Goal: Task Accomplishment & Management: Use online tool/utility

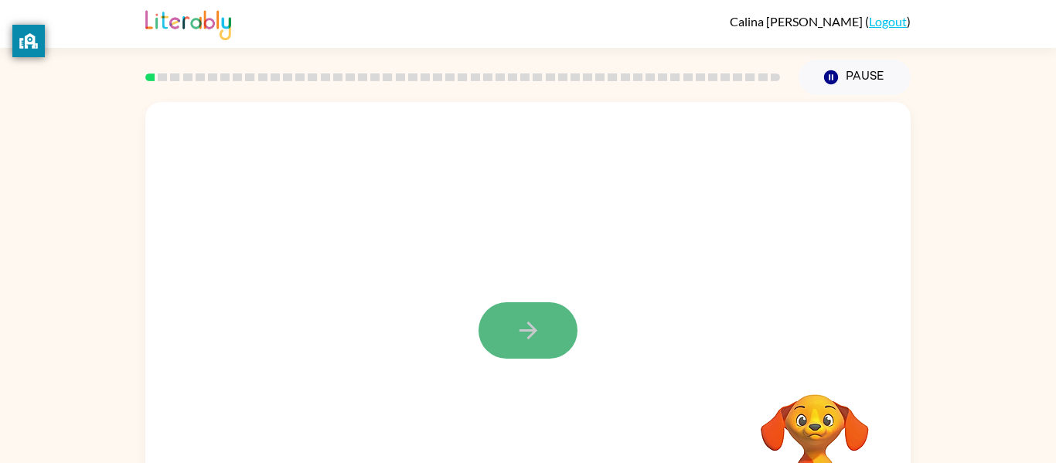
click at [510, 322] on button "button" at bounding box center [528, 330] width 99 height 56
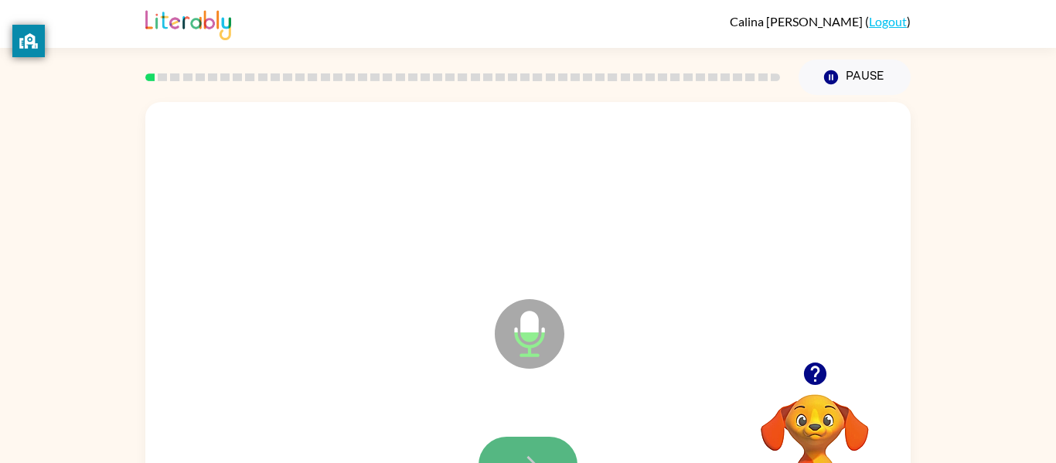
click at [546, 453] on button "button" at bounding box center [528, 465] width 99 height 56
click at [542, 441] on button "button" at bounding box center [528, 465] width 99 height 56
click at [526, 446] on button "button" at bounding box center [528, 465] width 99 height 56
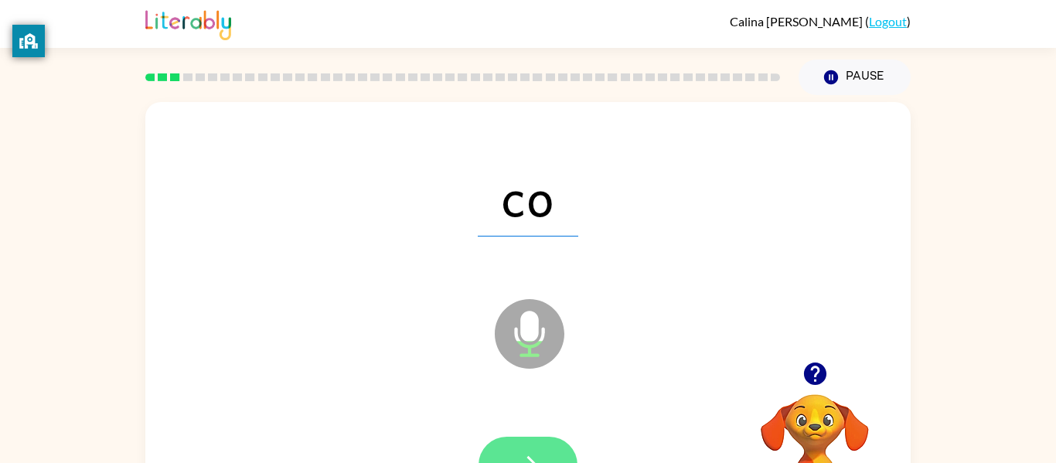
click at [517, 442] on button "button" at bounding box center [528, 465] width 99 height 56
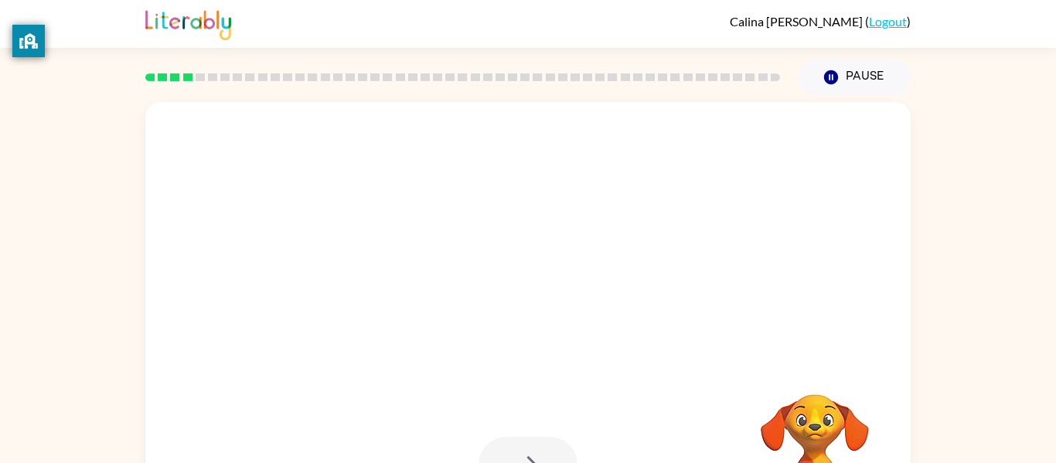
click at [503, 345] on div at bounding box center [528, 323] width 766 height 442
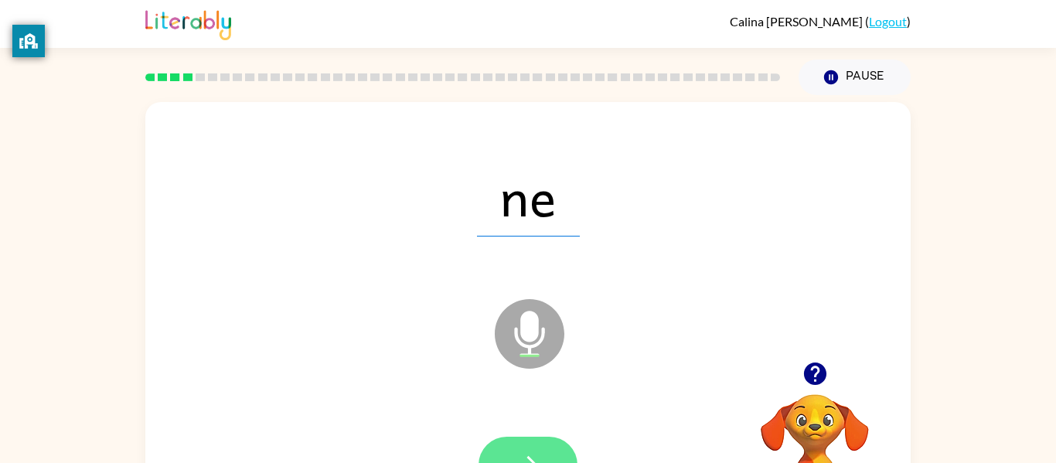
click at [547, 447] on button "button" at bounding box center [528, 465] width 99 height 56
click at [493, 453] on button "button" at bounding box center [528, 465] width 99 height 56
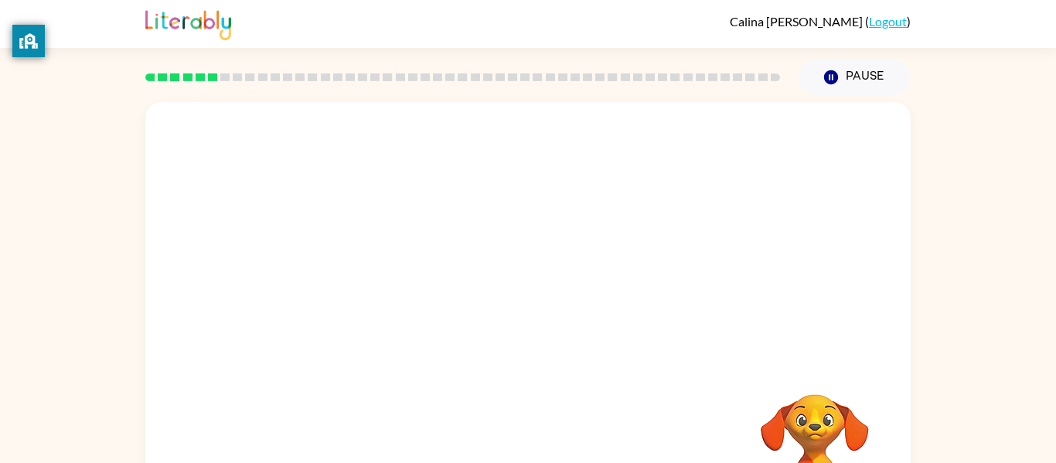
click at [493, 453] on div "Your browser must support playing .mp4 files to use Literably. Please try using…" at bounding box center [528, 323] width 766 height 442
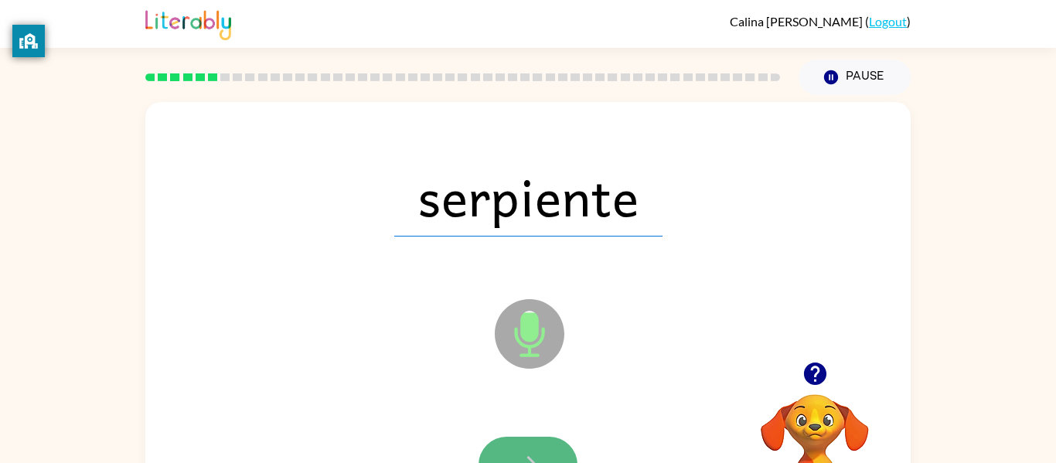
click at [515, 446] on button "button" at bounding box center [528, 465] width 99 height 56
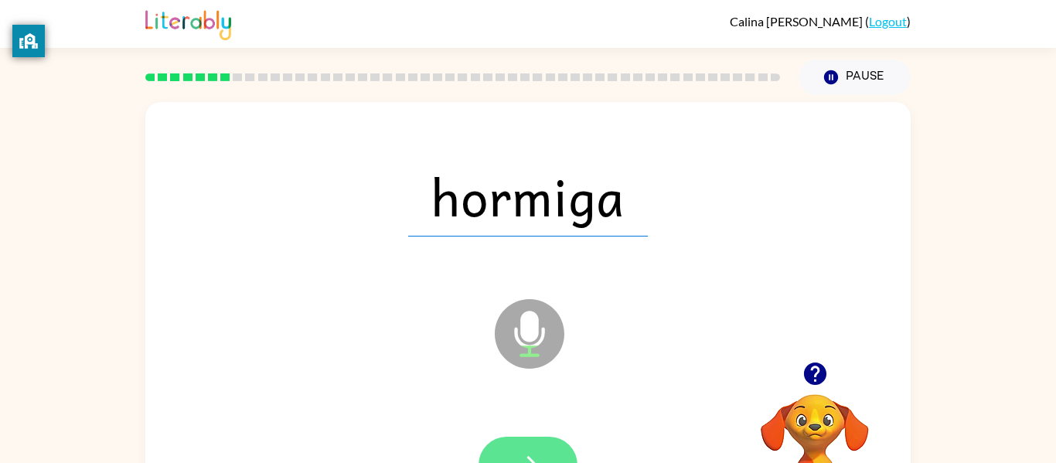
click at [513, 438] on button "button" at bounding box center [528, 465] width 99 height 56
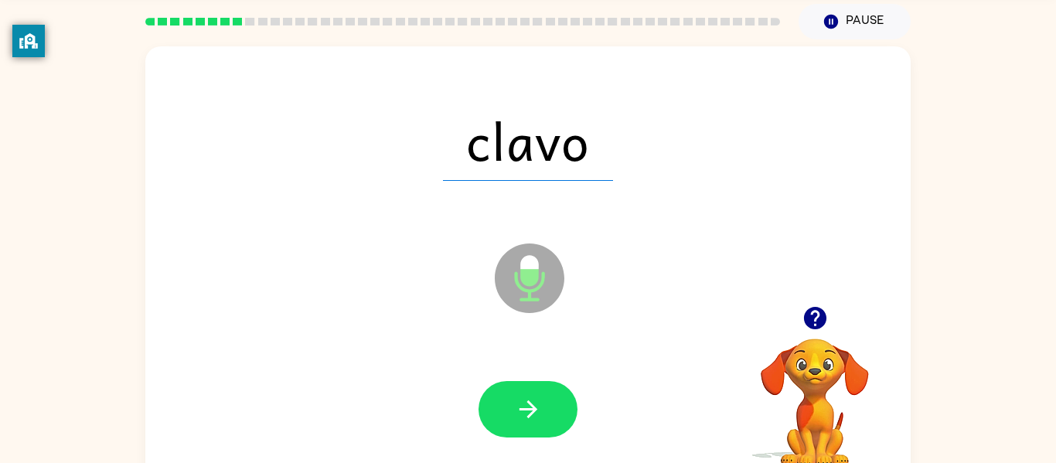
scroll to position [53, 0]
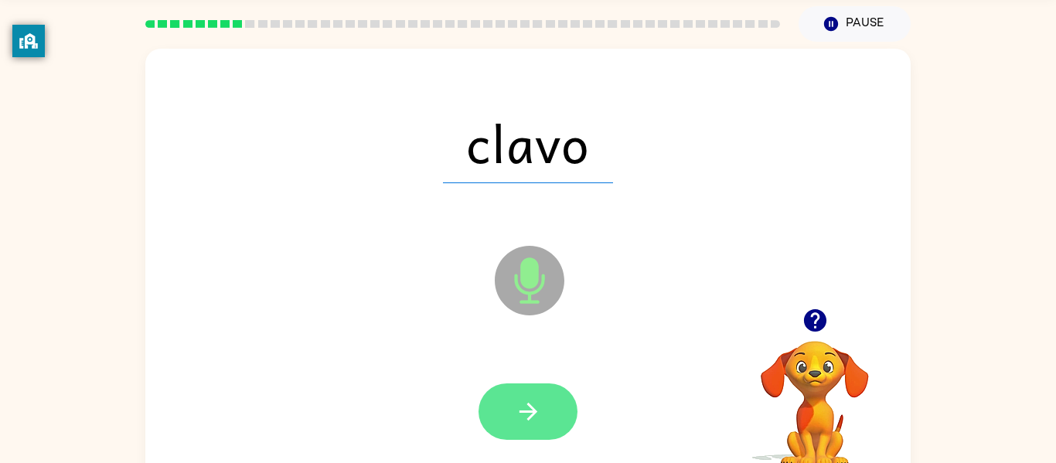
click at [551, 397] on button "button" at bounding box center [528, 412] width 99 height 56
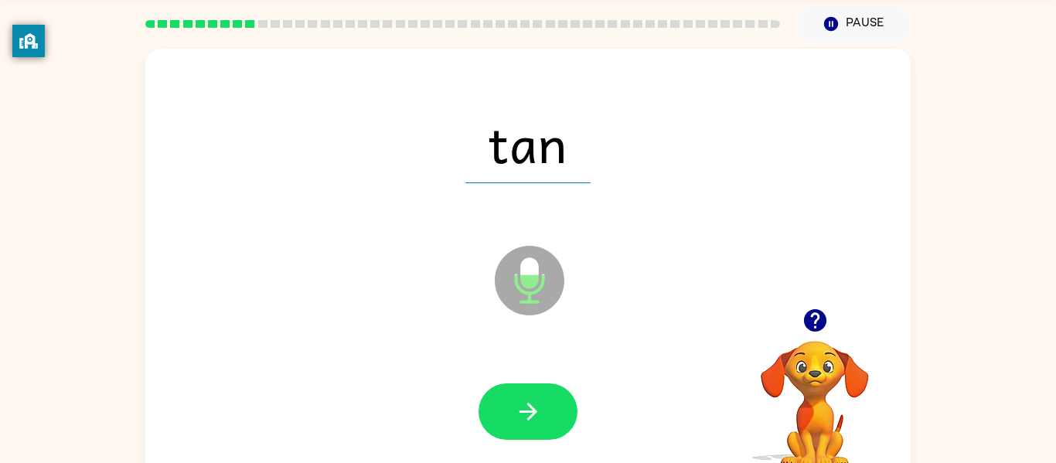
click at [467, 381] on div "tan Microphone The Microphone is here when it is your turn to talk" at bounding box center [528, 270] width 766 height 442
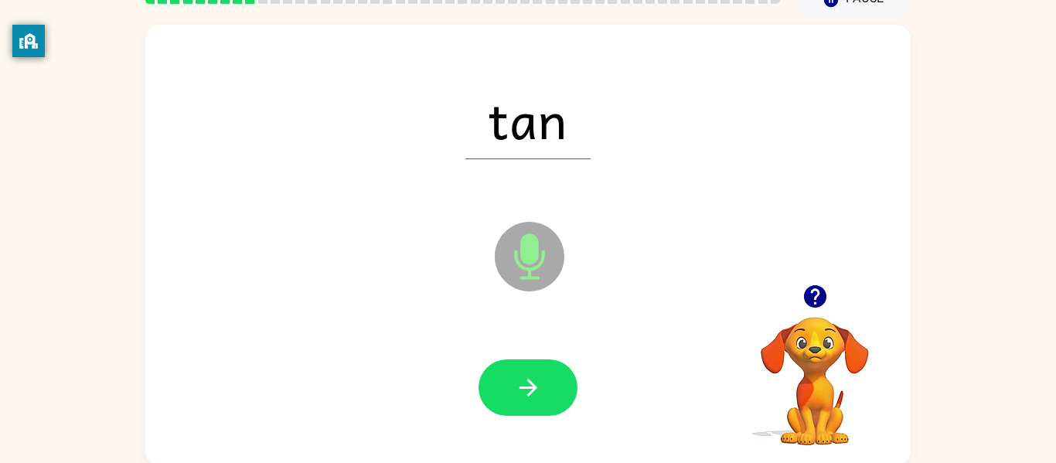
scroll to position [80, 0]
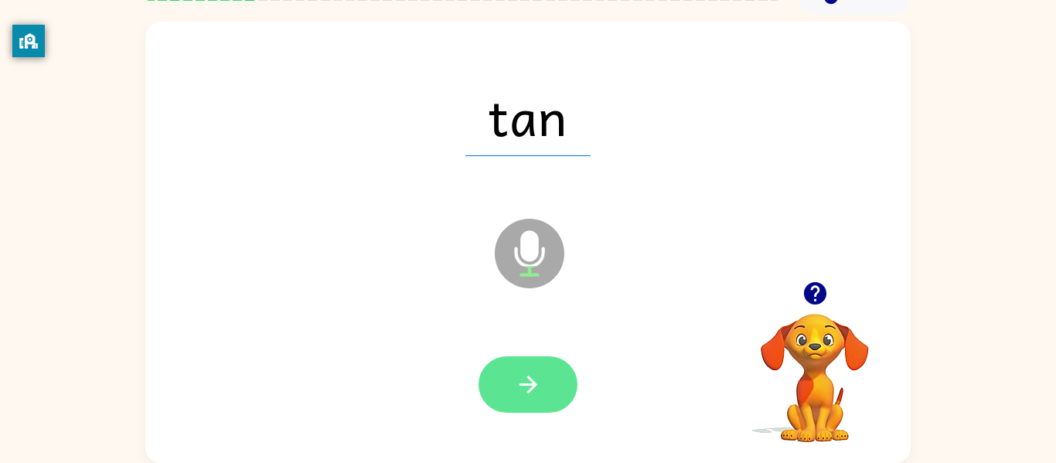
click at [527, 376] on icon "button" at bounding box center [528, 384] width 27 height 27
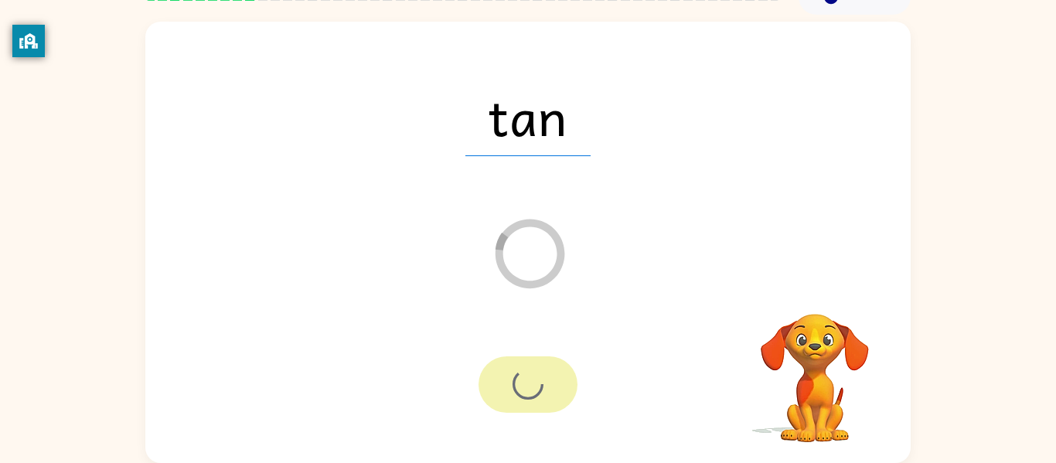
click at [527, 376] on div at bounding box center [528, 385] width 99 height 56
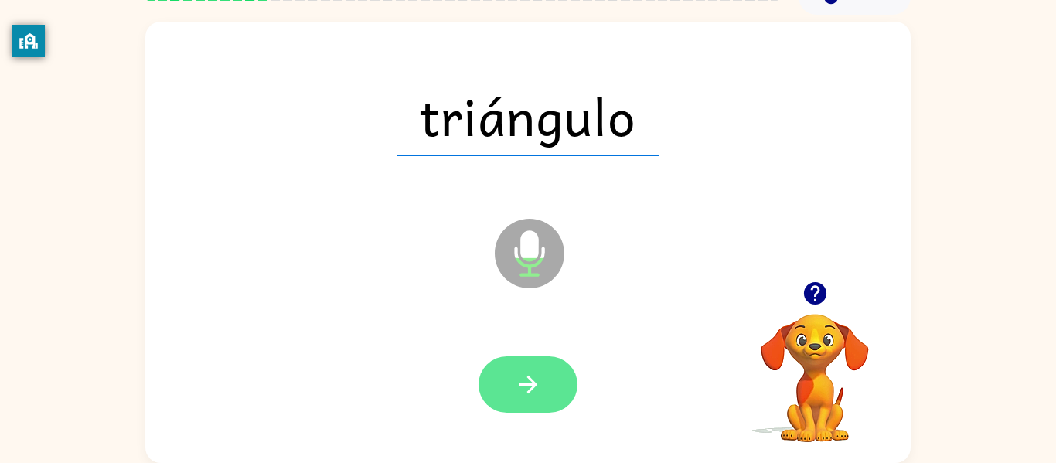
click at [532, 388] on icon "button" at bounding box center [528, 385] width 18 height 18
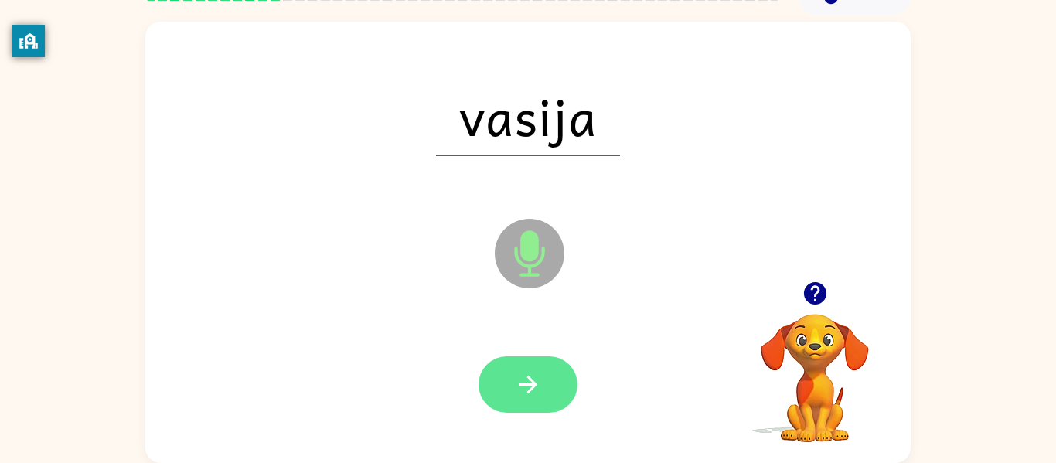
click at [528, 371] on icon "button" at bounding box center [528, 384] width 27 height 27
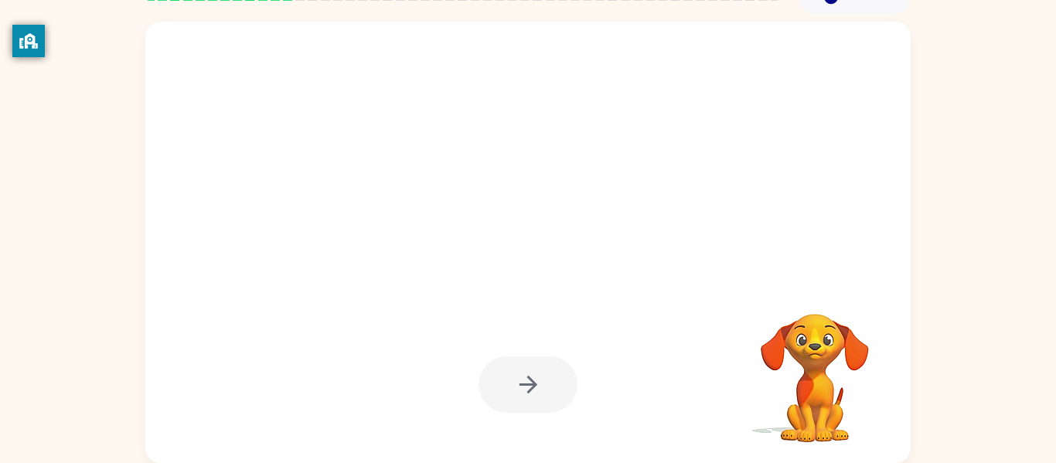
click at [528, 370] on div at bounding box center [528, 385] width 99 height 56
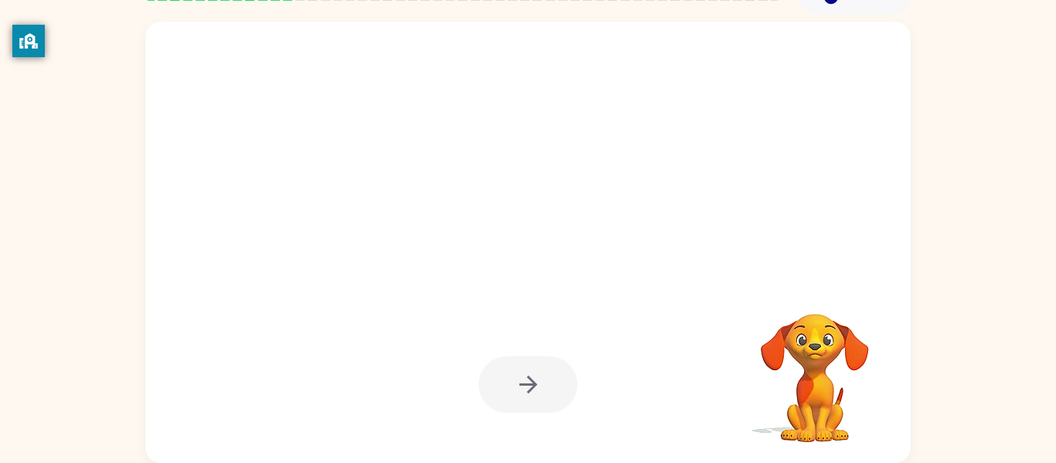
click at [528, 370] on div at bounding box center [528, 385] width 99 height 56
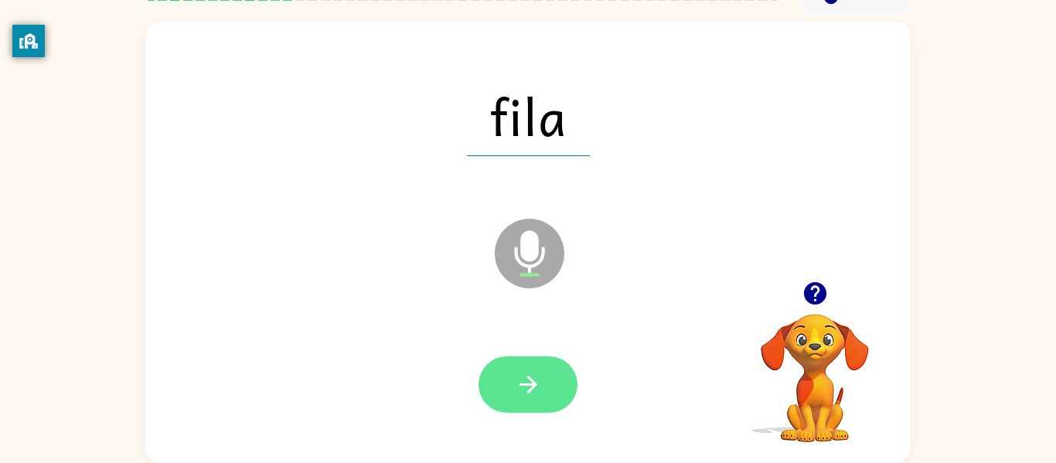
click at [527, 374] on icon "button" at bounding box center [528, 384] width 27 height 27
click at [543, 376] on button "button" at bounding box center [528, 385] width 99 height 56
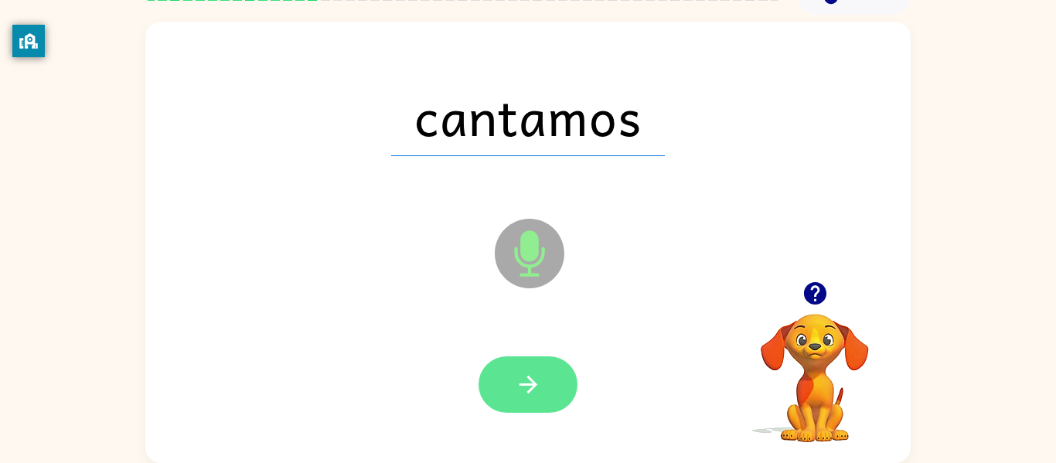
click at [542, 370] on button "button" at bounding box center [528, 385] width 99 height 56
click at [542, 370] on div at bounding box center [528, 385] width 99 height 56
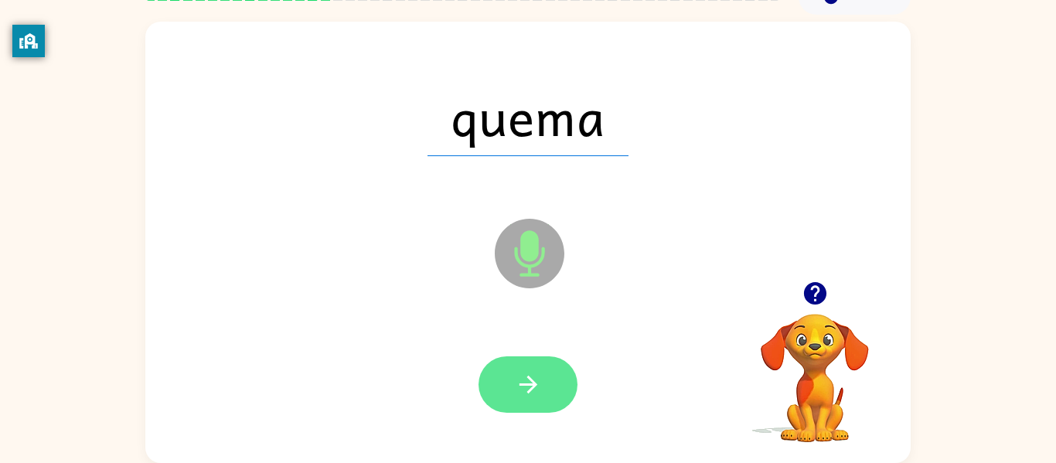
click at [530, 376] on icon "button" at bounding box center [528, 384] width 27 height 27
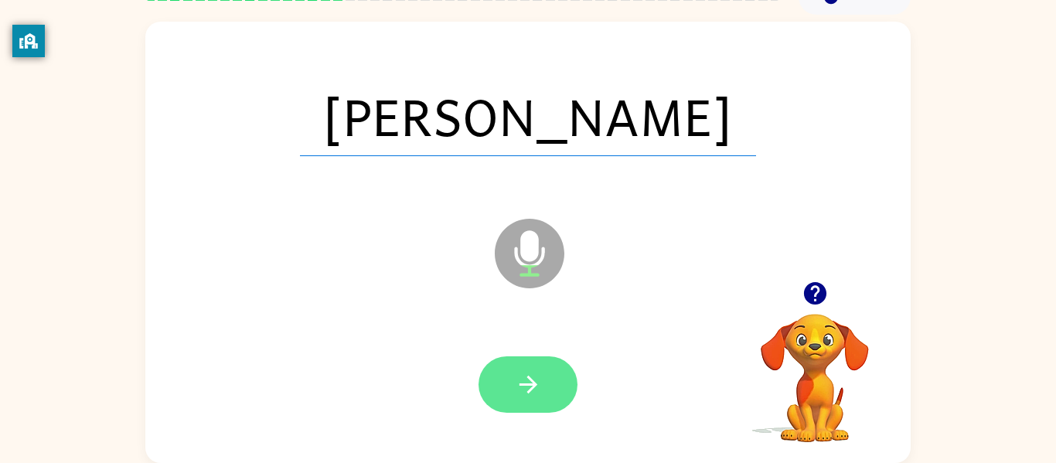
click at [516, 403] on button "button" at bounding box center [528, 385] width 99 height 56
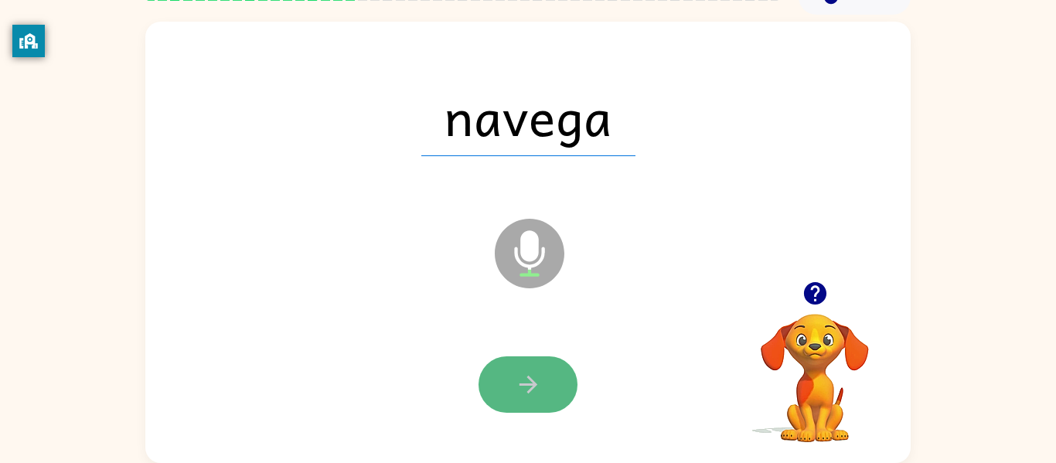
click at [500, 381] on button "button" at bounding box center [528, 385] width 99 height 56
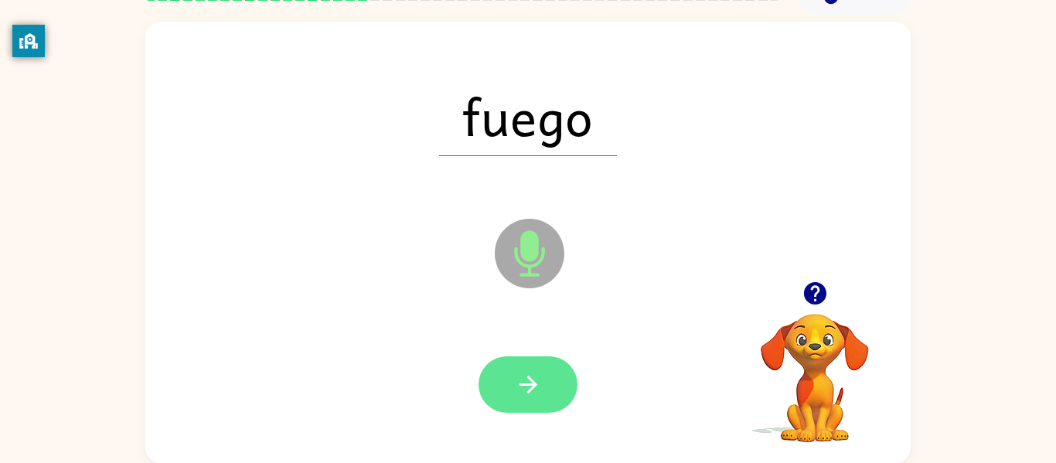
click at [511, 383] on button "button" at bounding box center [528, 385] width 99 height 56
click at [546, 408] on button "button" at bounding box center [528, 385] width 99 height 56
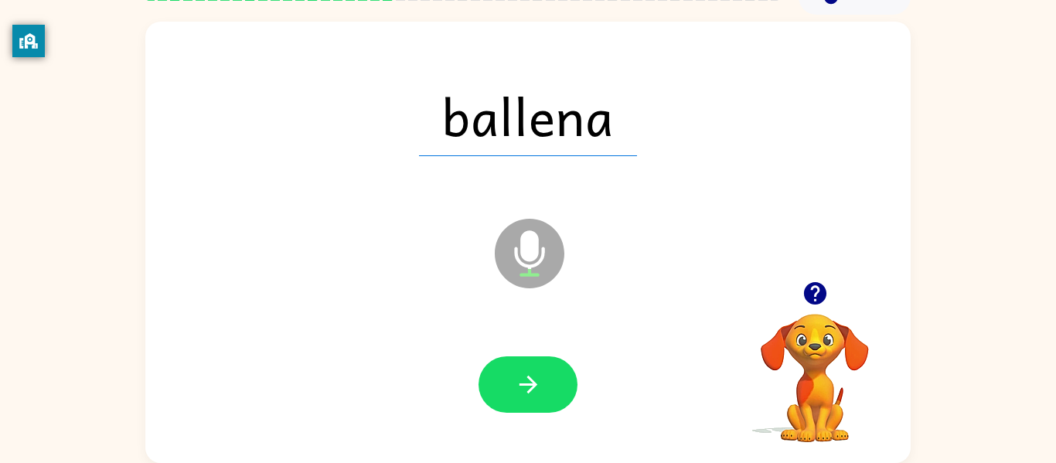
click at [550, 415] on div at bounding box center [528, 385] width 735 height 127
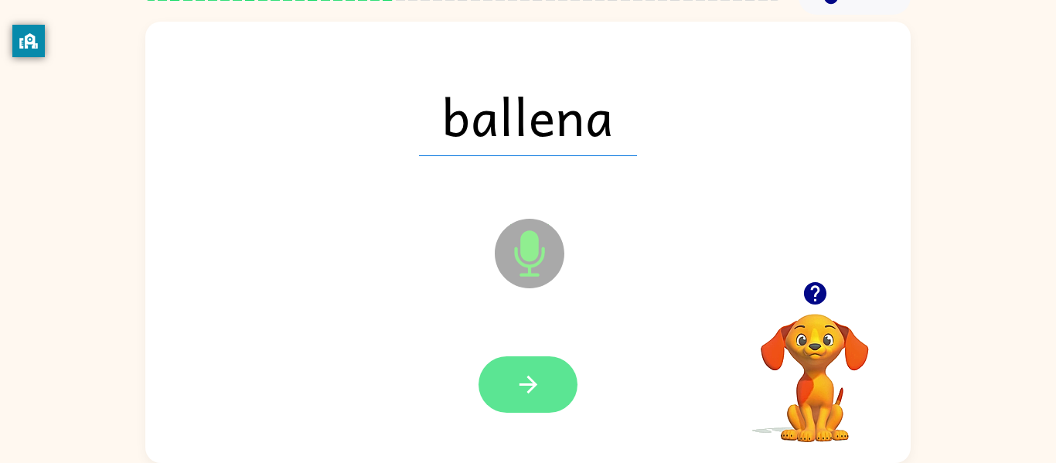
click at [554, 397] on button "button" at bounding box center [528, 385] width 99 height 56
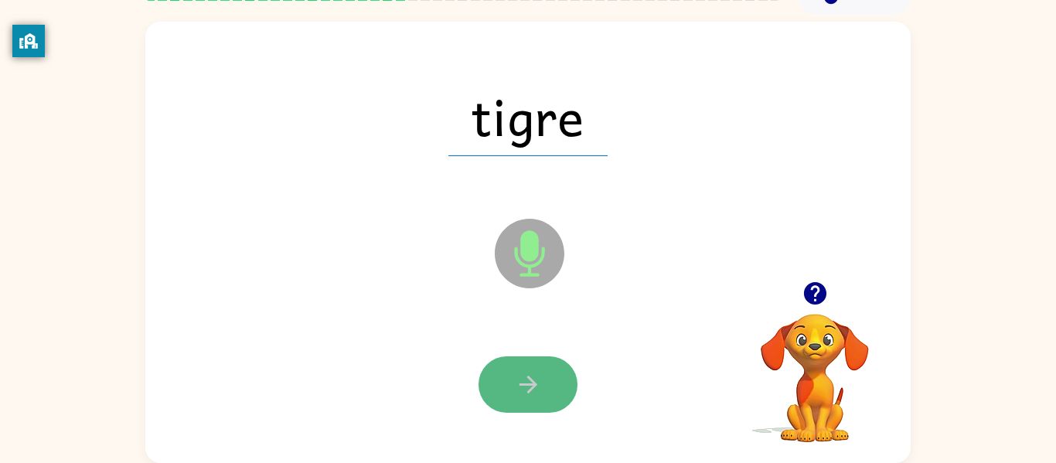
click at [524, 394] on icon "button" at bounding box center [528, 384] width 27 height 27
click at [524, 398] on button "button" at bounding box center [528, 385] width 99 height 56
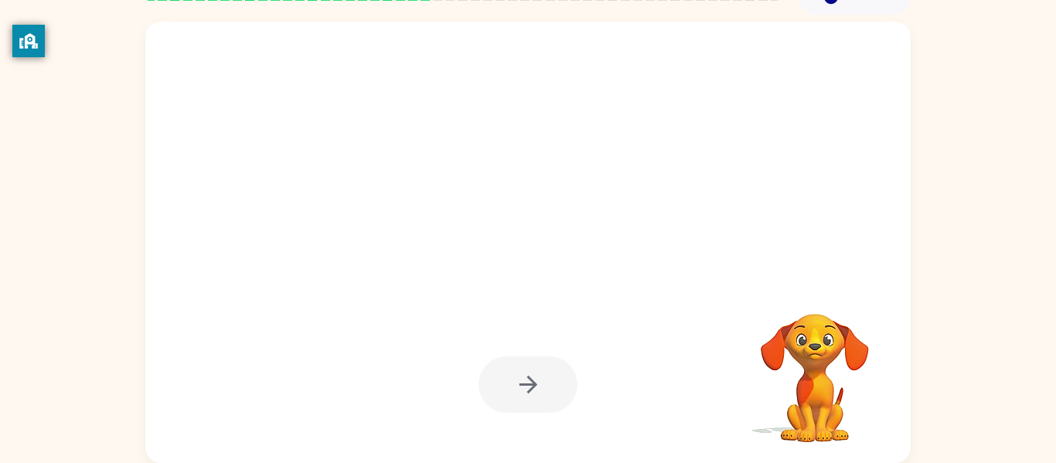
click at [524, 400] on div at bounding box center [528, 385] width 99 height 56
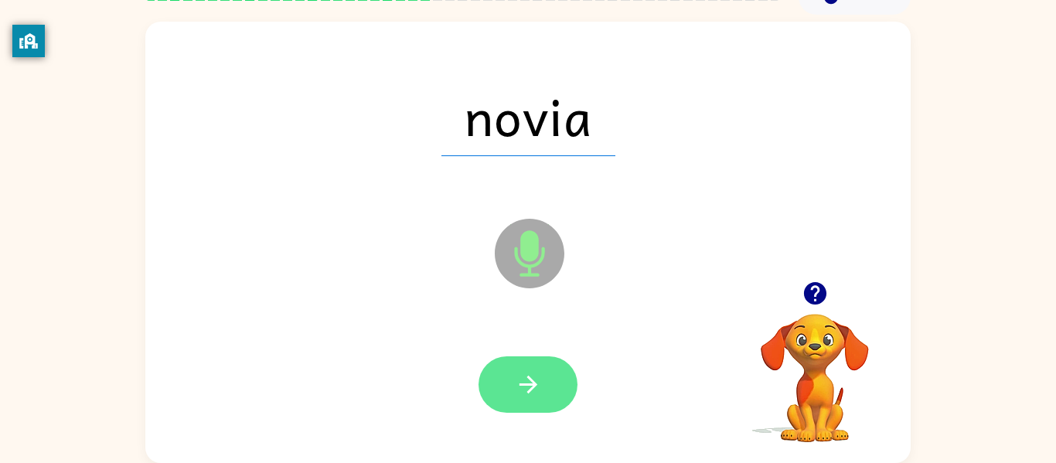
click at [526, 401] on button "button" at bounding box center [528, 385] width 99 height 56
click at [537, 380] on icon "button" at bounding box center [528, 384] width 27 height 27
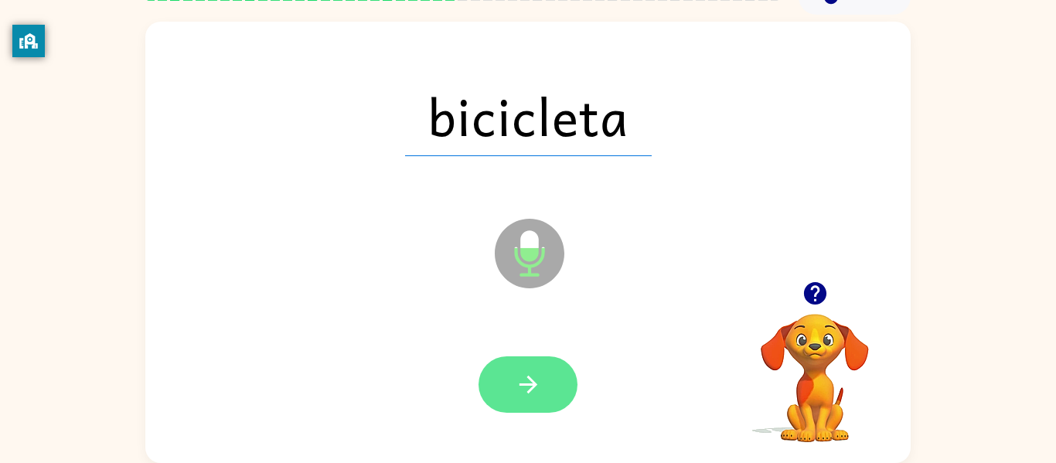
click at [536, 378] on icon "button" at bounding box center [528, 384] width 27 height 27
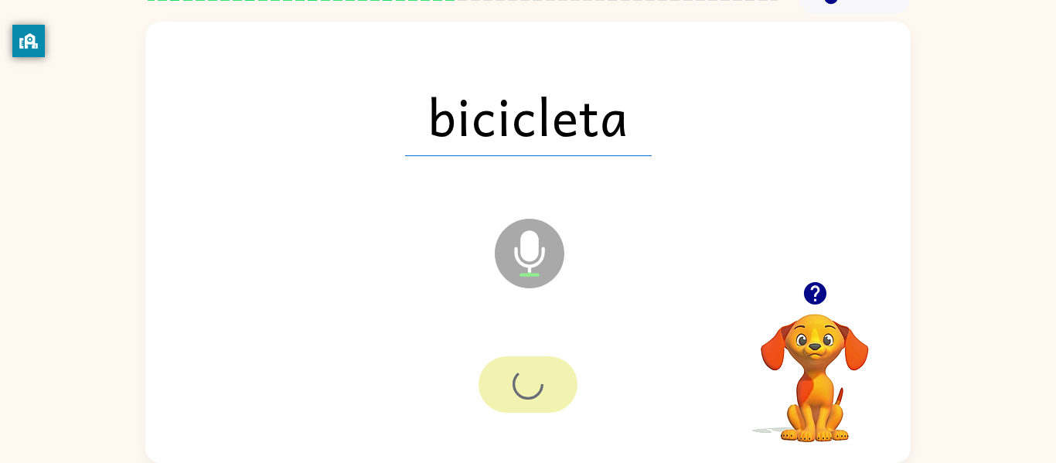
click at [536, 378] on div at bounding box center [528, 385] width 99 height 56
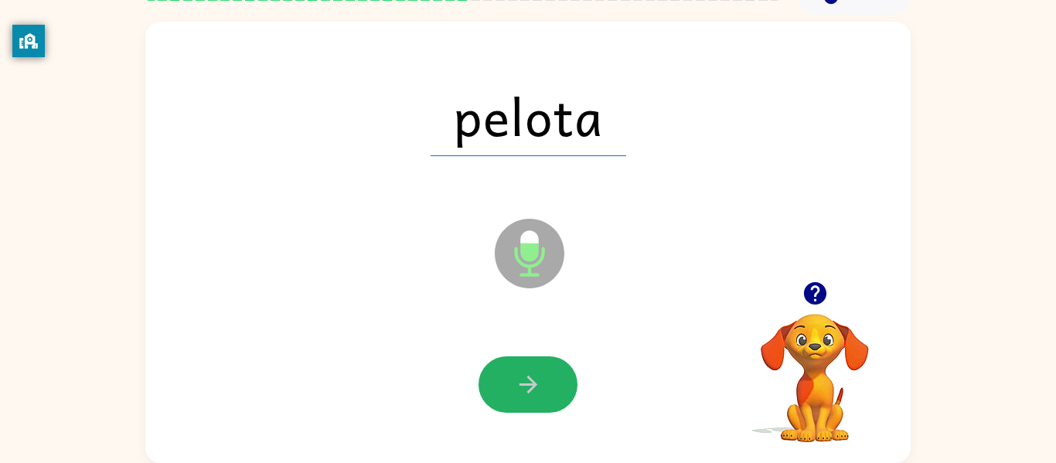
click at [536, 378] on icon "button" at bounding box center [528, 384] width 27 height 27
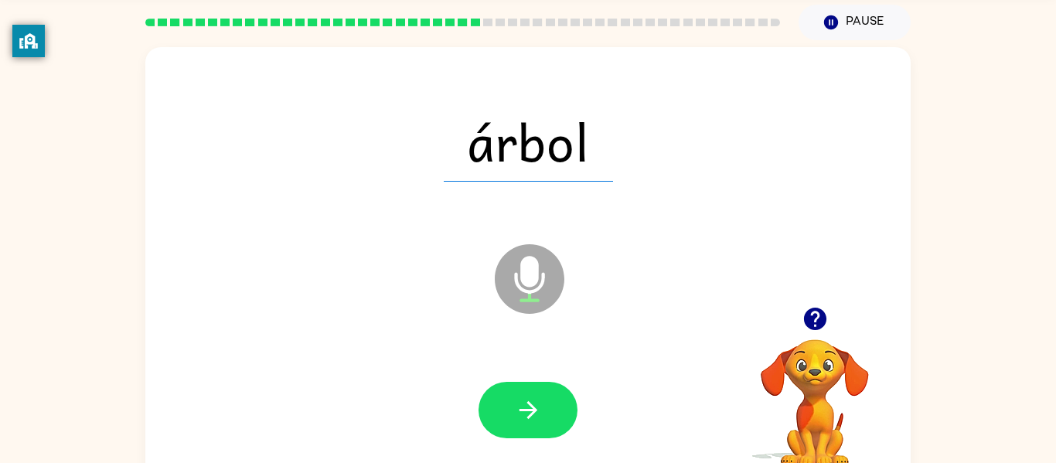
scroll to position [56, 0]
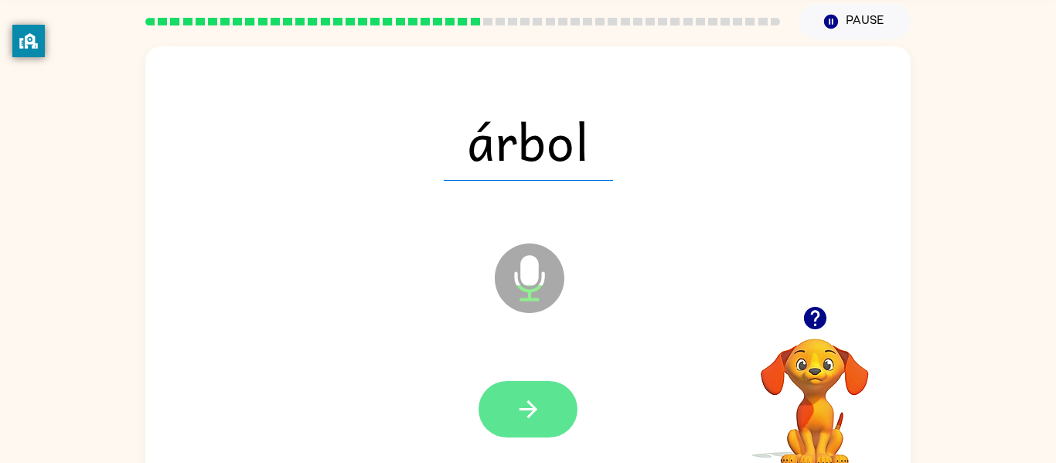
click at [510, 409] on button "button" at bounding box center [528, 409] width 99 height 56
click at [526, 418] on icon "button" at bounding box center [528, 409] width 27 height 27
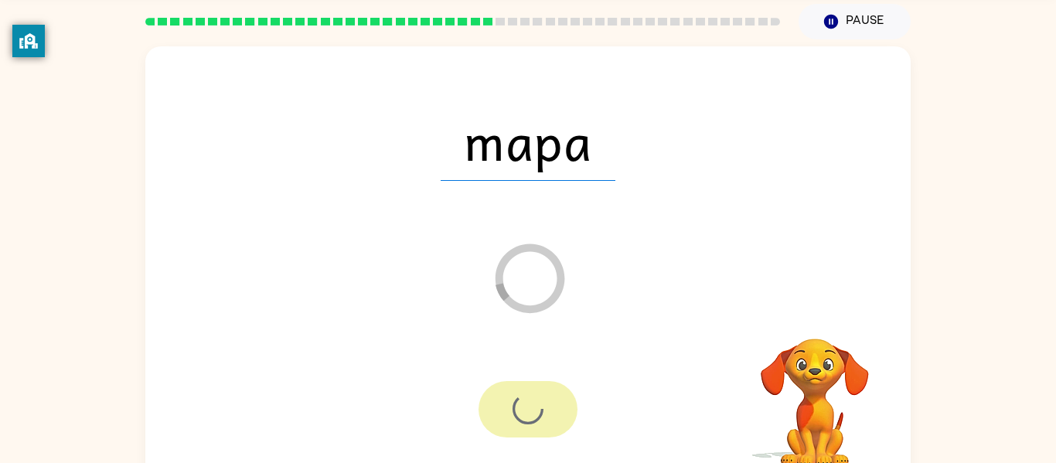
click at [526, 418] on div at bounding box center [528, 409] width 99 height 56
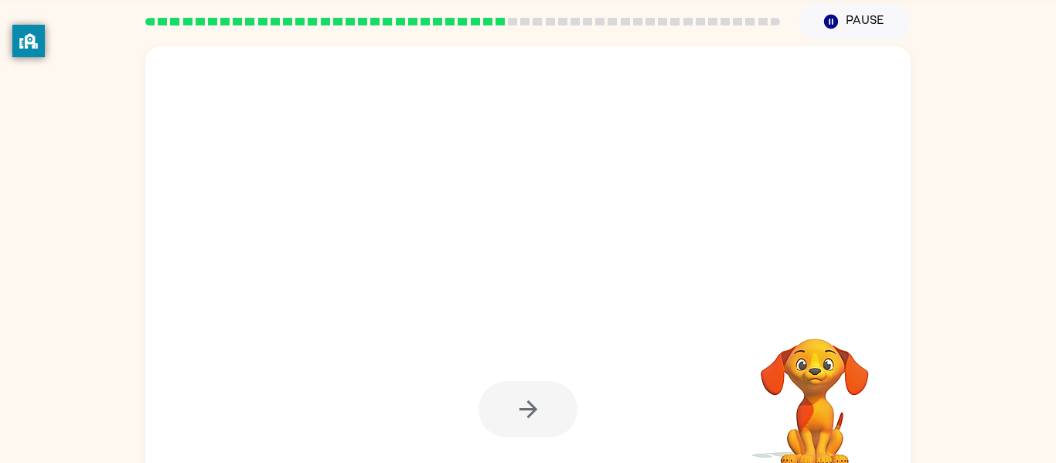
click at [526, 418] on div at bounding box center [528, 409] width 99 height 56
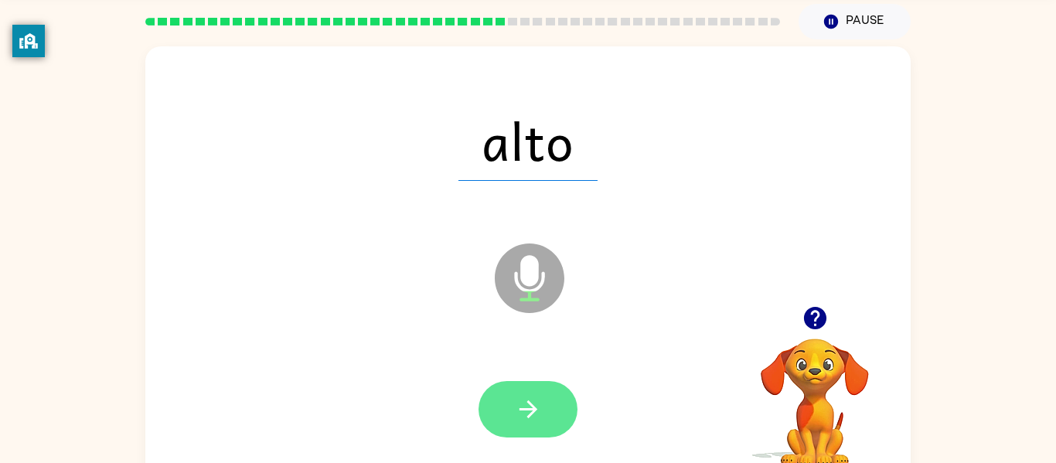
click at [517, 431] on button "button" at bounding box center [528, 409] width 99 height 56
click at [517, 431] on div at bounding box center [528, 409] width 99 height 56
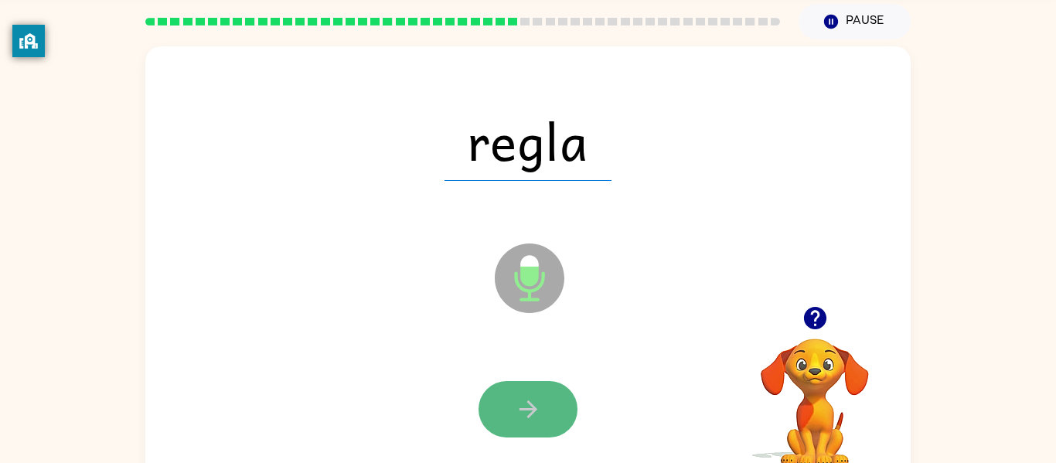
click at [551, 401] on button "button" at bounding box center [528, 409] width 99 height 56
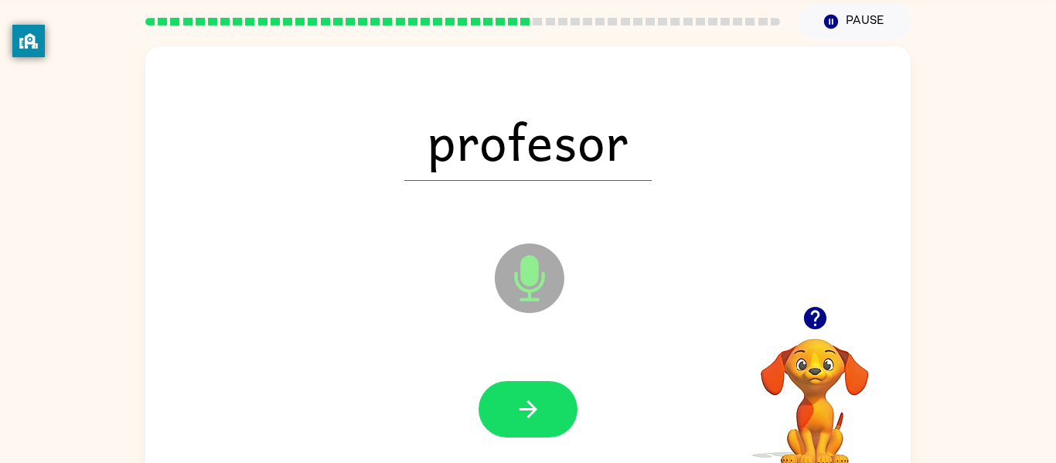
click at [508, 380] on div at bounding box center [528, 409] width 735 height 127
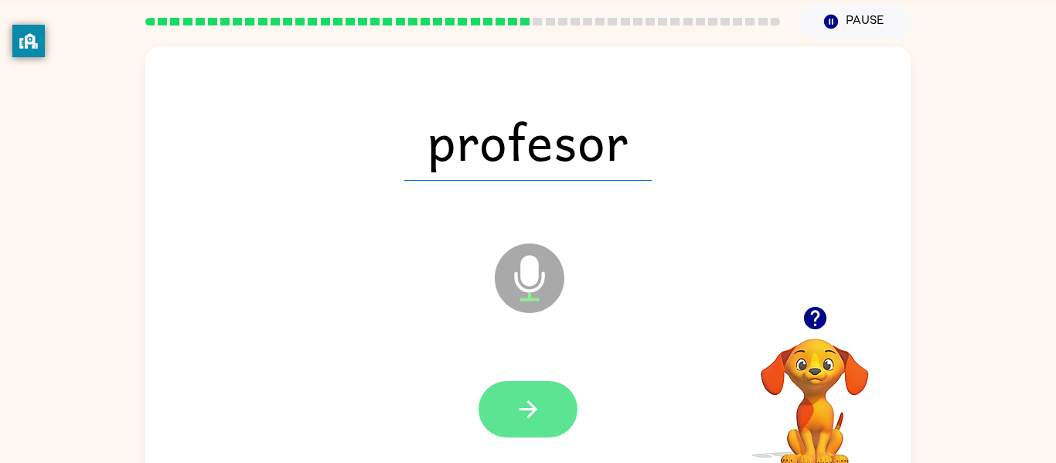
click at [525, 412] on icon "button" at bounding box center [528, 409] width 27 height 27
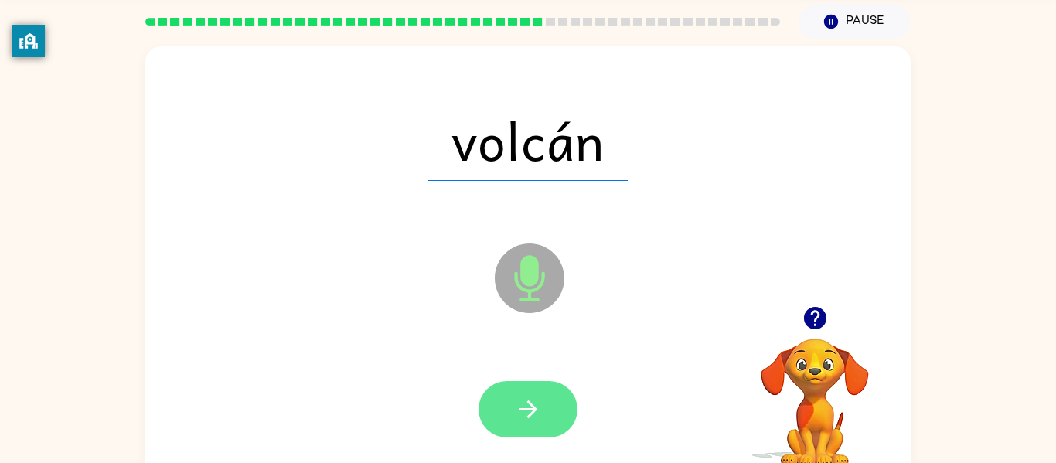
click at [545, 433] on button "button" at bounding box center [528, 409] width 99 height 56
click at [541, 418] on icon "button" at bounding box center [528, 409] width 27 height 27
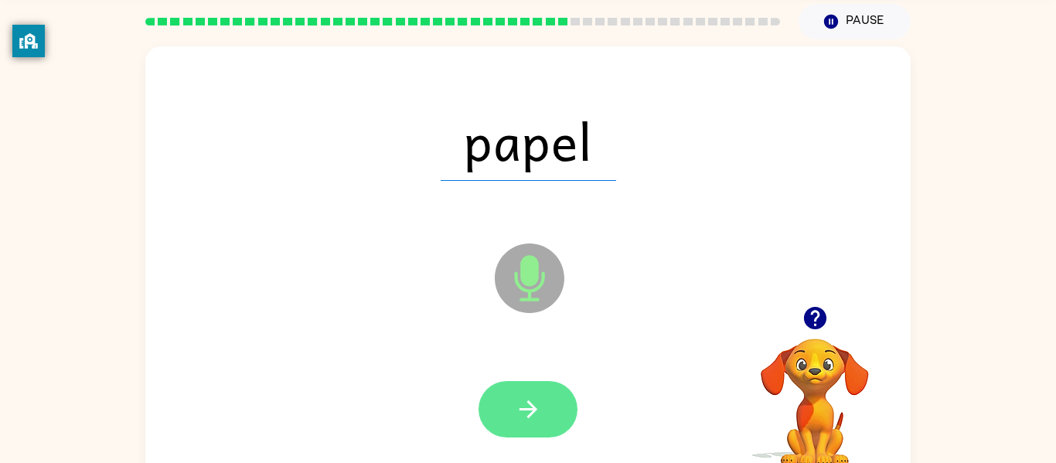
click at [547, 424] on button "button" at bounding box center [528, 409] width 99 height 56
click at [537, 400] on icon "button" at bounding box center [528, 409] width 27 height 27
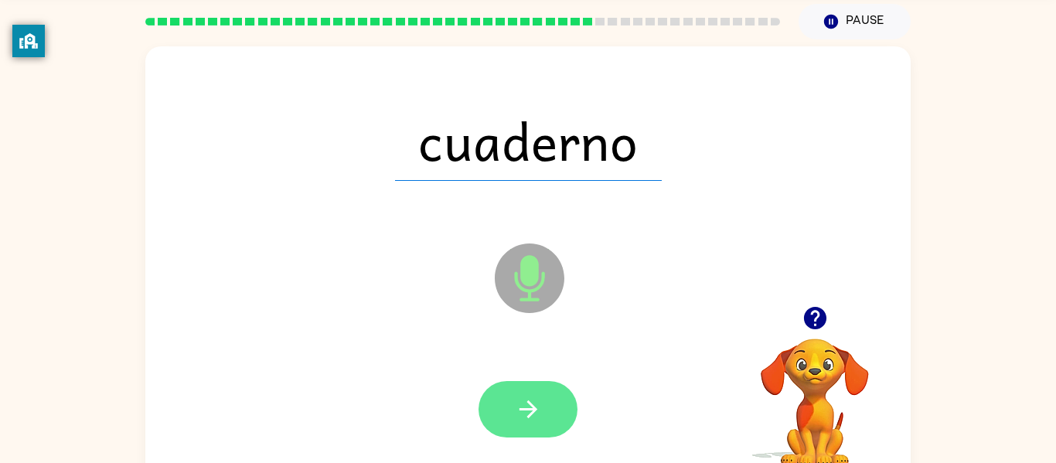
click at [541, 400] on icon "button" at bounding box center [528, 409] width 27 height 27
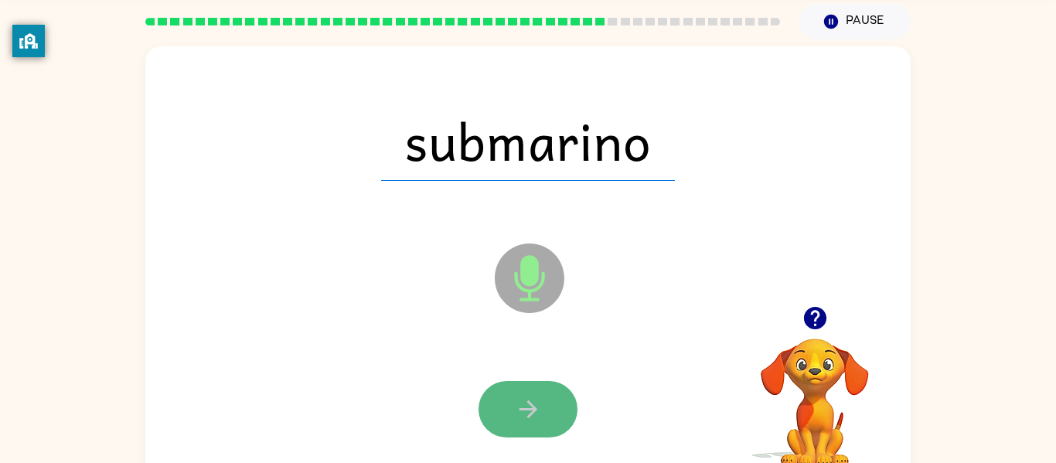
click at [528, 402] on icon "button" at bounding box center [528, 410] width 18 height 18
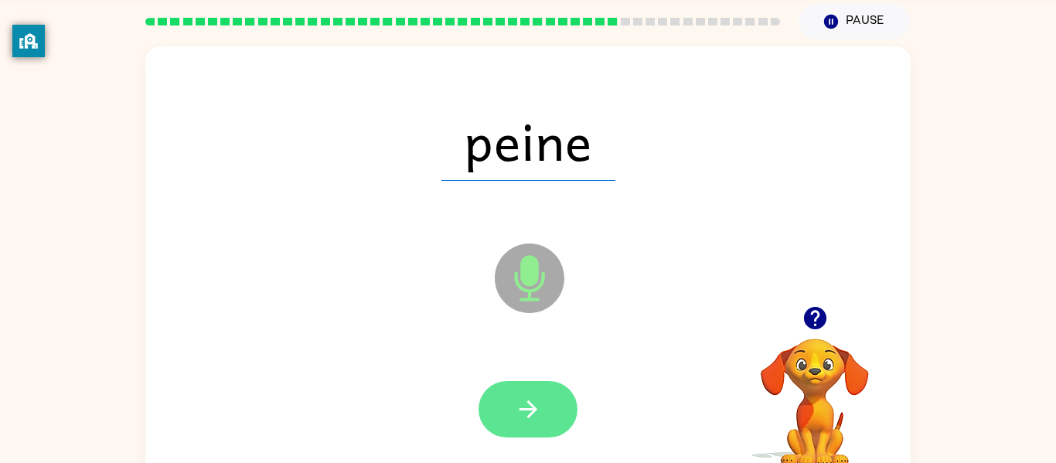
click at [542, 428] on button "button" at bounding box center [528, 409] width 99 height 56
click at [531, 408] on icon "button" at bounding box center [528, 410] width 18 height 18
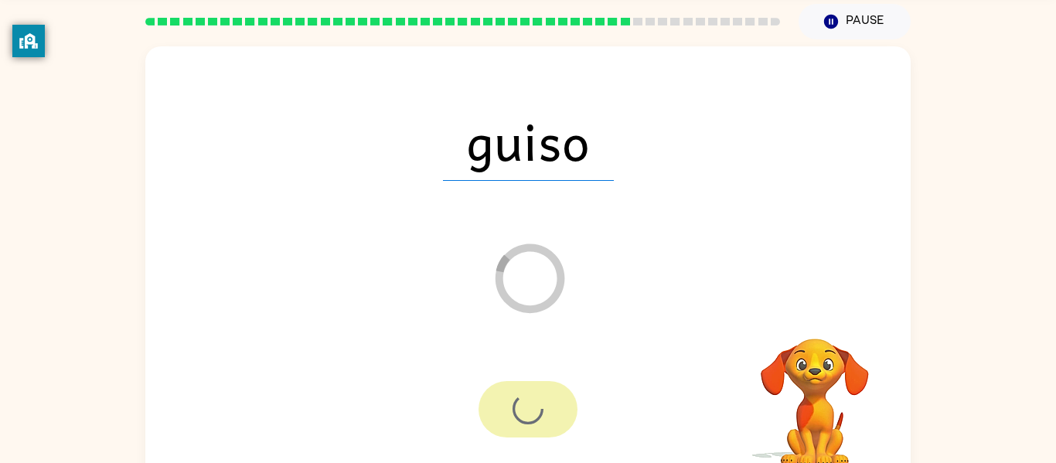
click at [531, 408] on div at bounding box center [528, 409] width 99 height 56
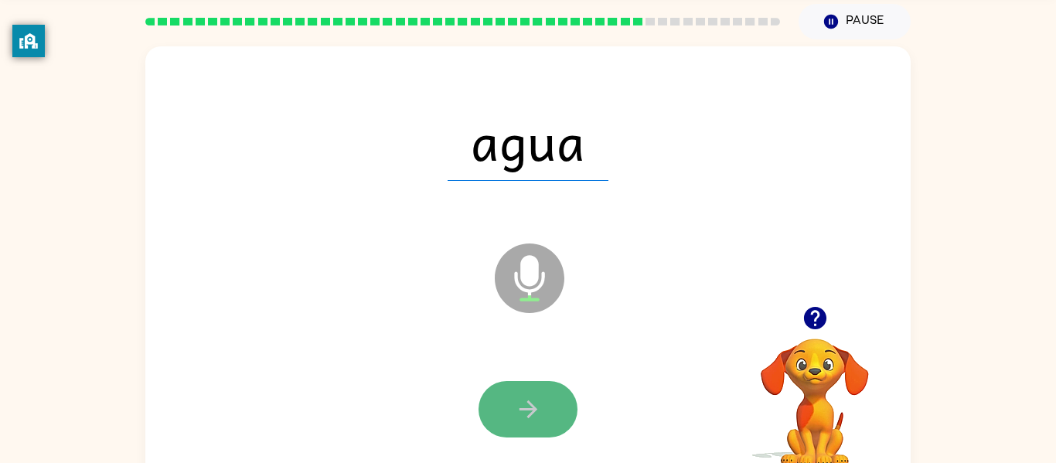
click at [527, 410] on icon "button" at bounding box center [528, 409] width 27 height 27
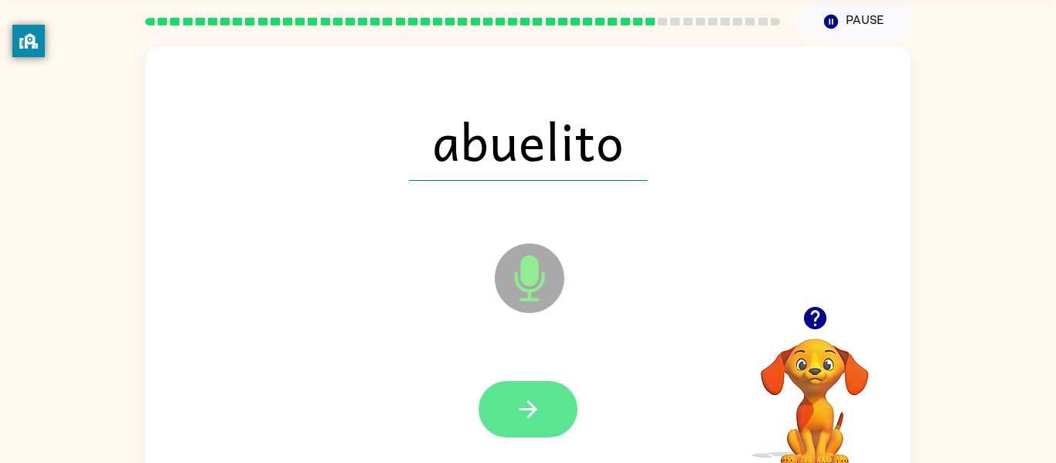
click at [531, 404] on icon "button" at bounding box center [528, 410] width 18 height 18
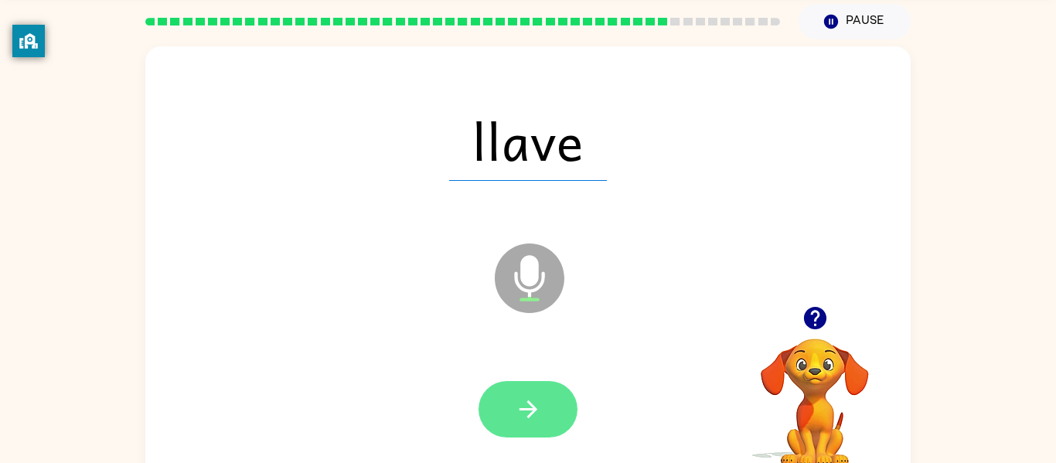
click at [548, 411] on button "button" at bounding box center [528, 409] width 99 height 56
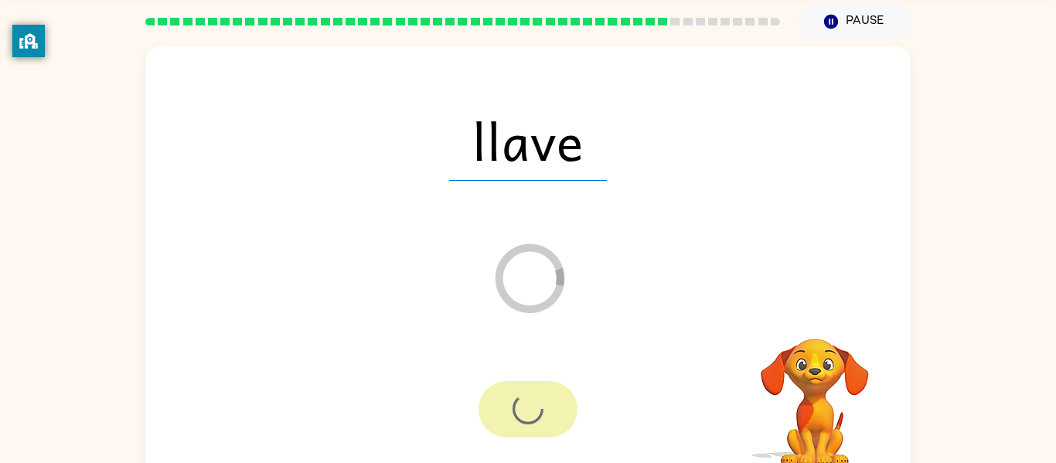
click at [548, 411] on div at bounding box center [528, 409] width 99 height 56
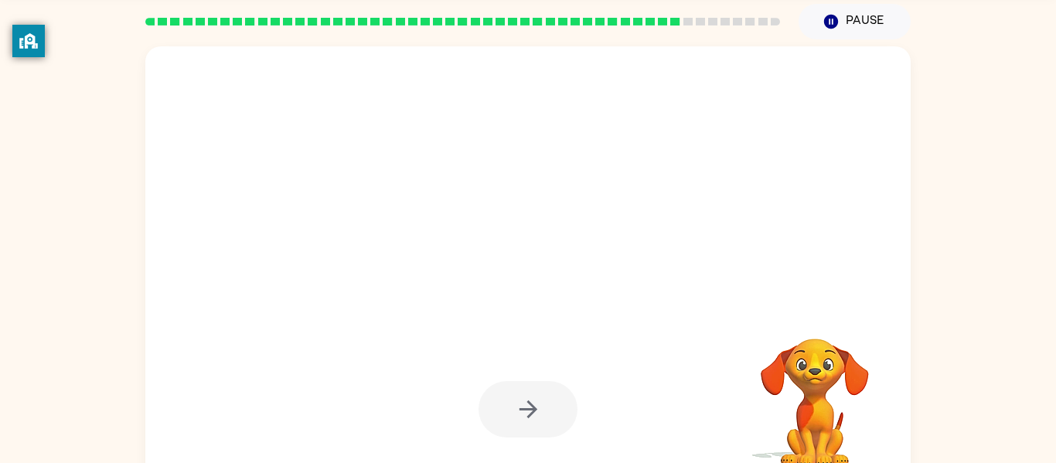
click at [548, 411] on div at bounding box center [528, 409] width 99 height 56
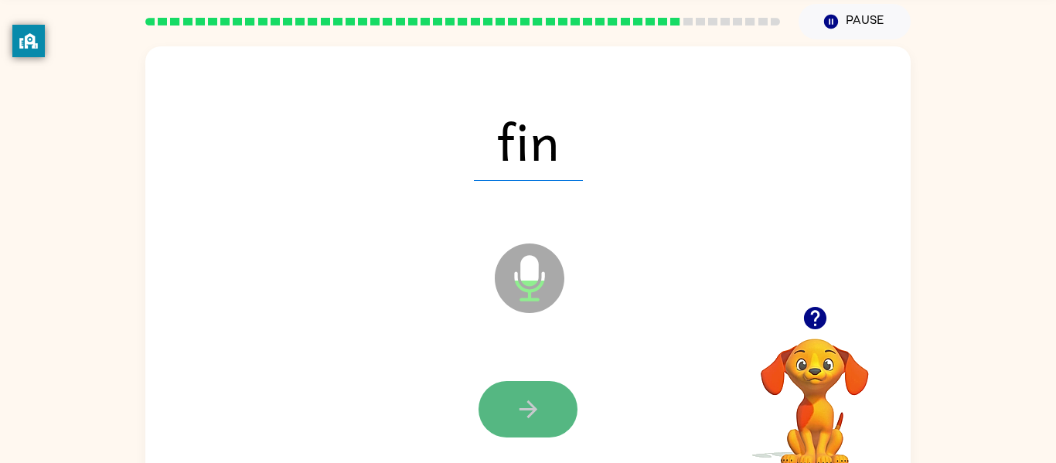
click at [551, 421] on button "button" at bounding box center [528, 409] width 99 height 56
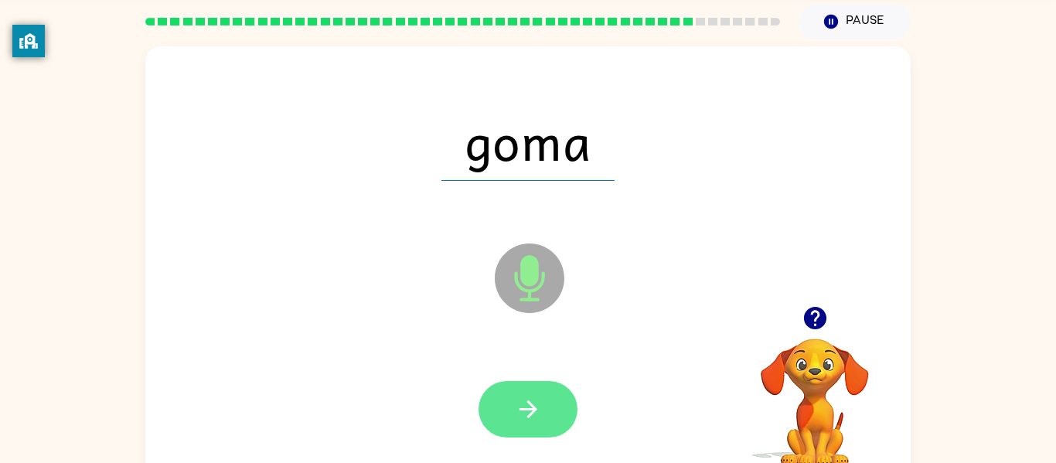
click at [502, 412] on button "button" at bounding box center [528, 409] width 99 height 56
click at [517, 422] on icon "button" at bounding box center [528, 409] width 27 height 27
click at [520, 421] on icon "button" at bounding box center [528, 409] width 27 height 27
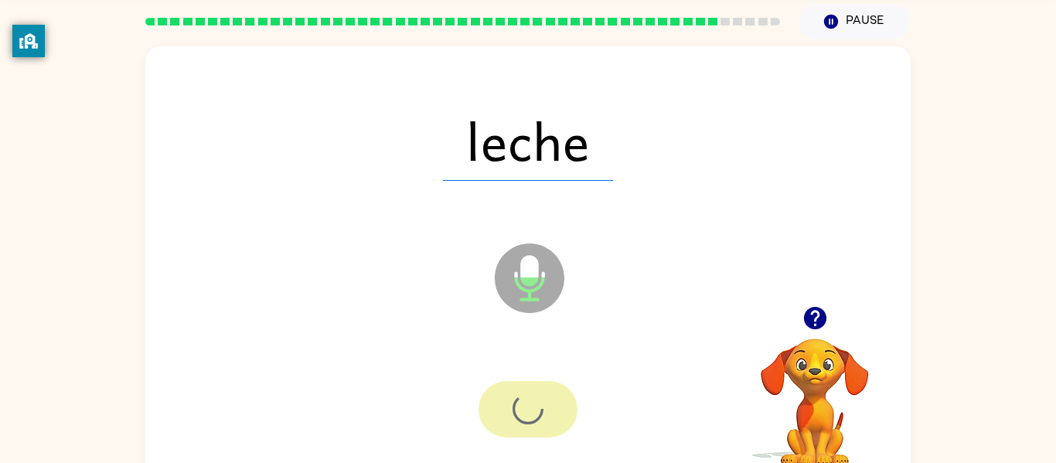
click at [520, 421] on div at bounding box center [528, 409] width 99 height 56
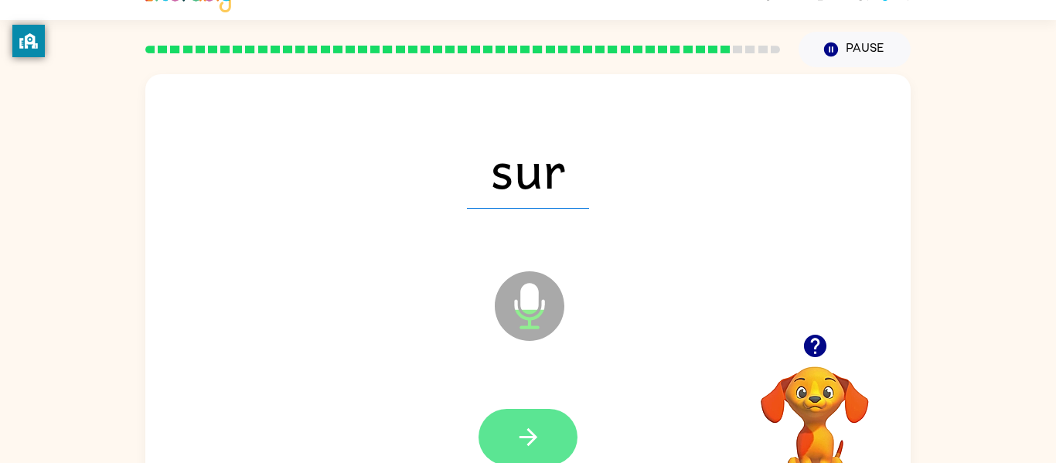
scroll to position [23, 0]
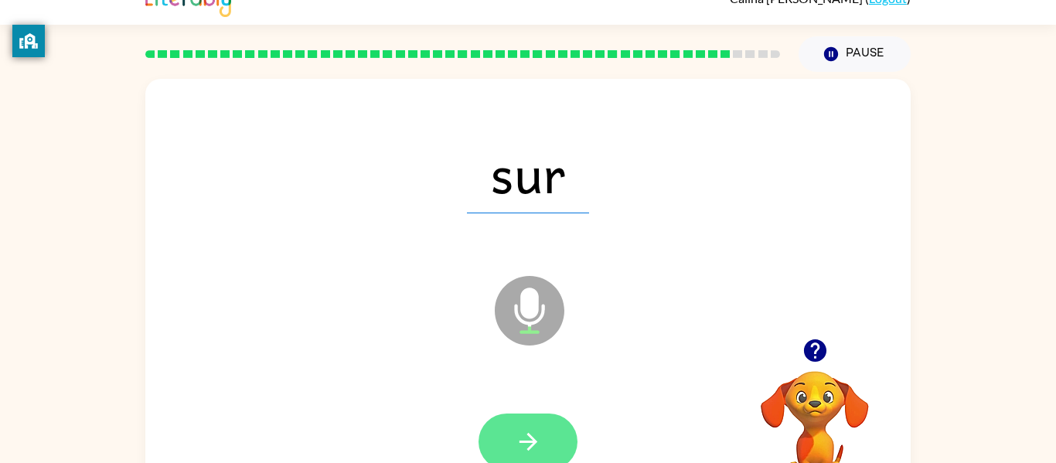
click at [516, 426] on button "button" at bounding box center [528, 442] width 99 height 56
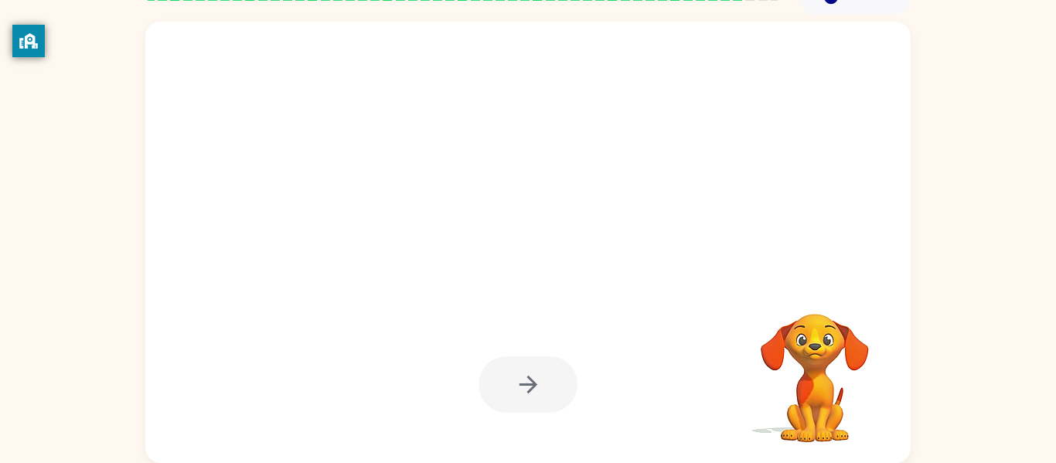
scroll to position [49, 0]
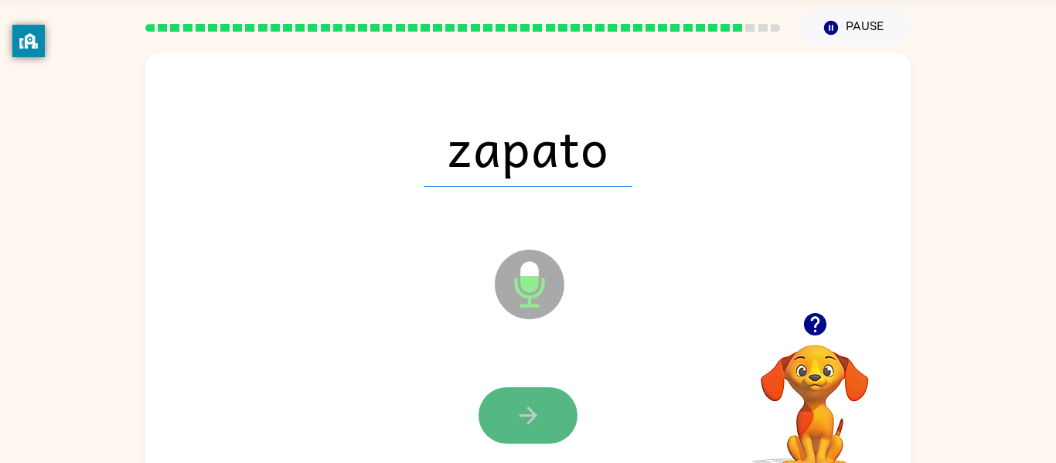
click at [497, 434] on button "button" at bounding box center [528, 415] width 99 height 56
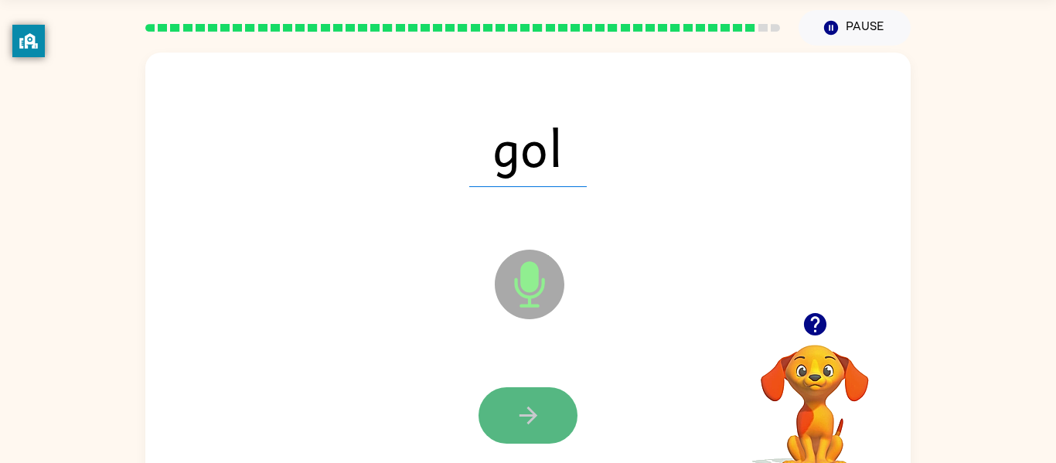
click at [546, 400] on button "button" at bounding box center [528, 415] width 99 height 56
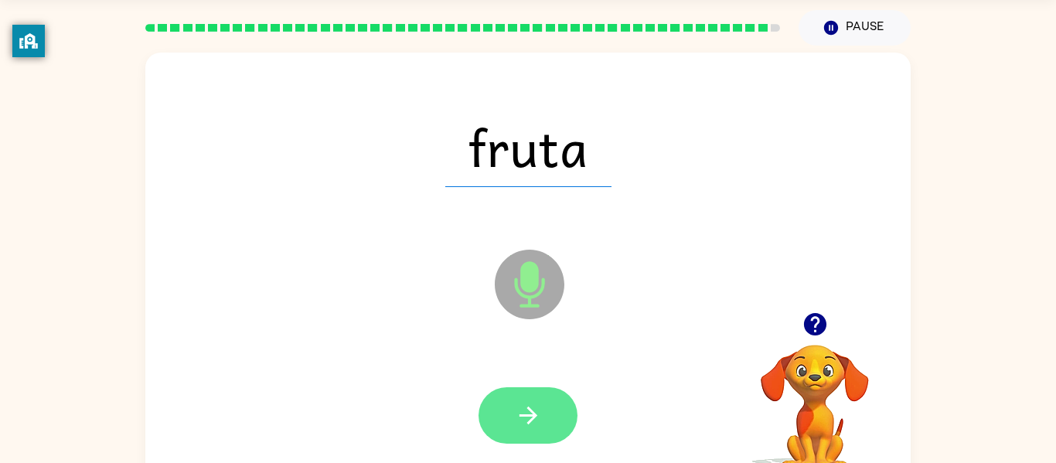
click at [534, 418] on icon "button" at bounding box center [528, 415] width 27 height 27
